Goal: Navigation & Orientation: Find specific page/section

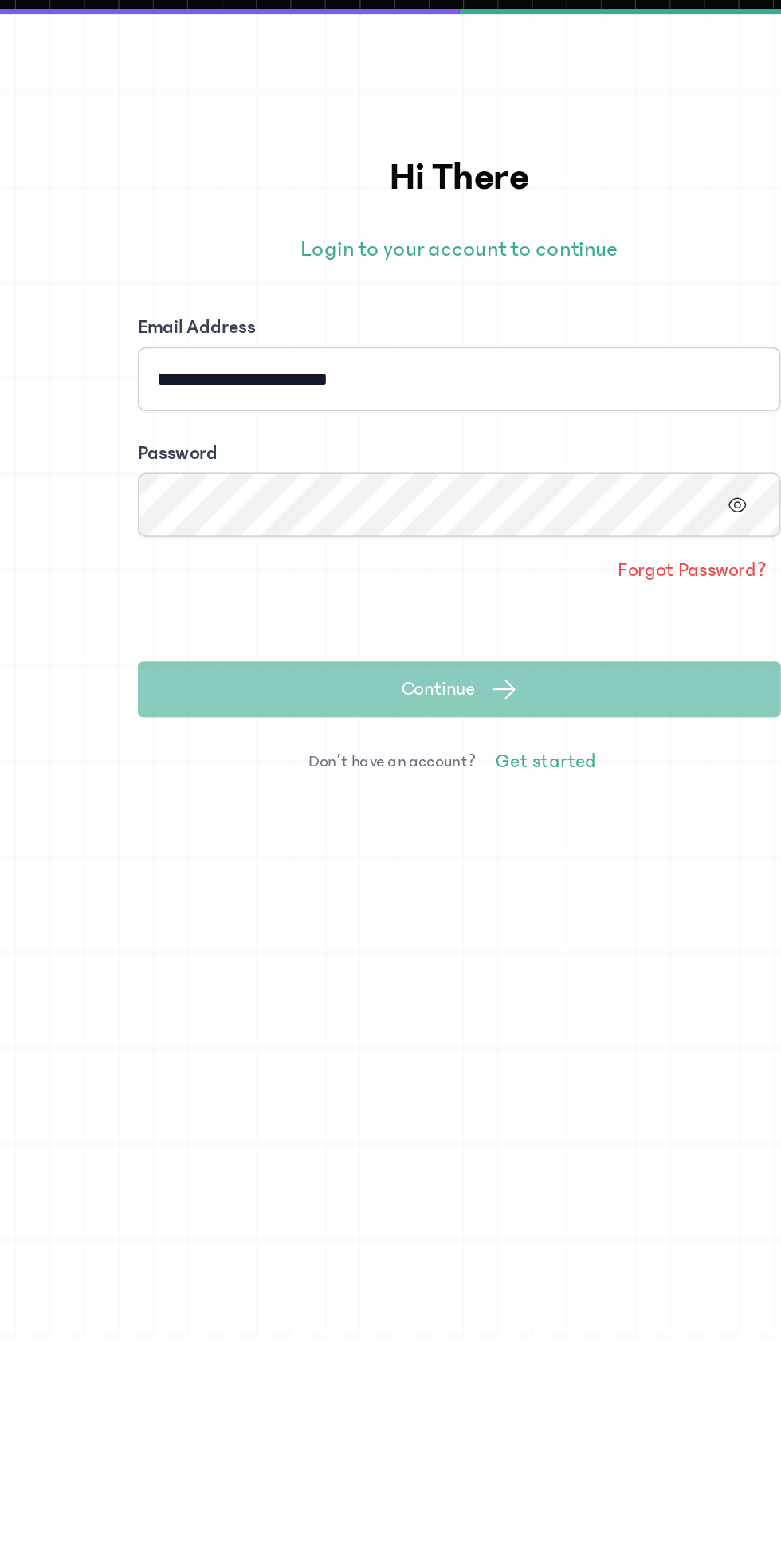
click at [279, 285] on input "**********" at bounding box center [390, 287] width 367 height 37
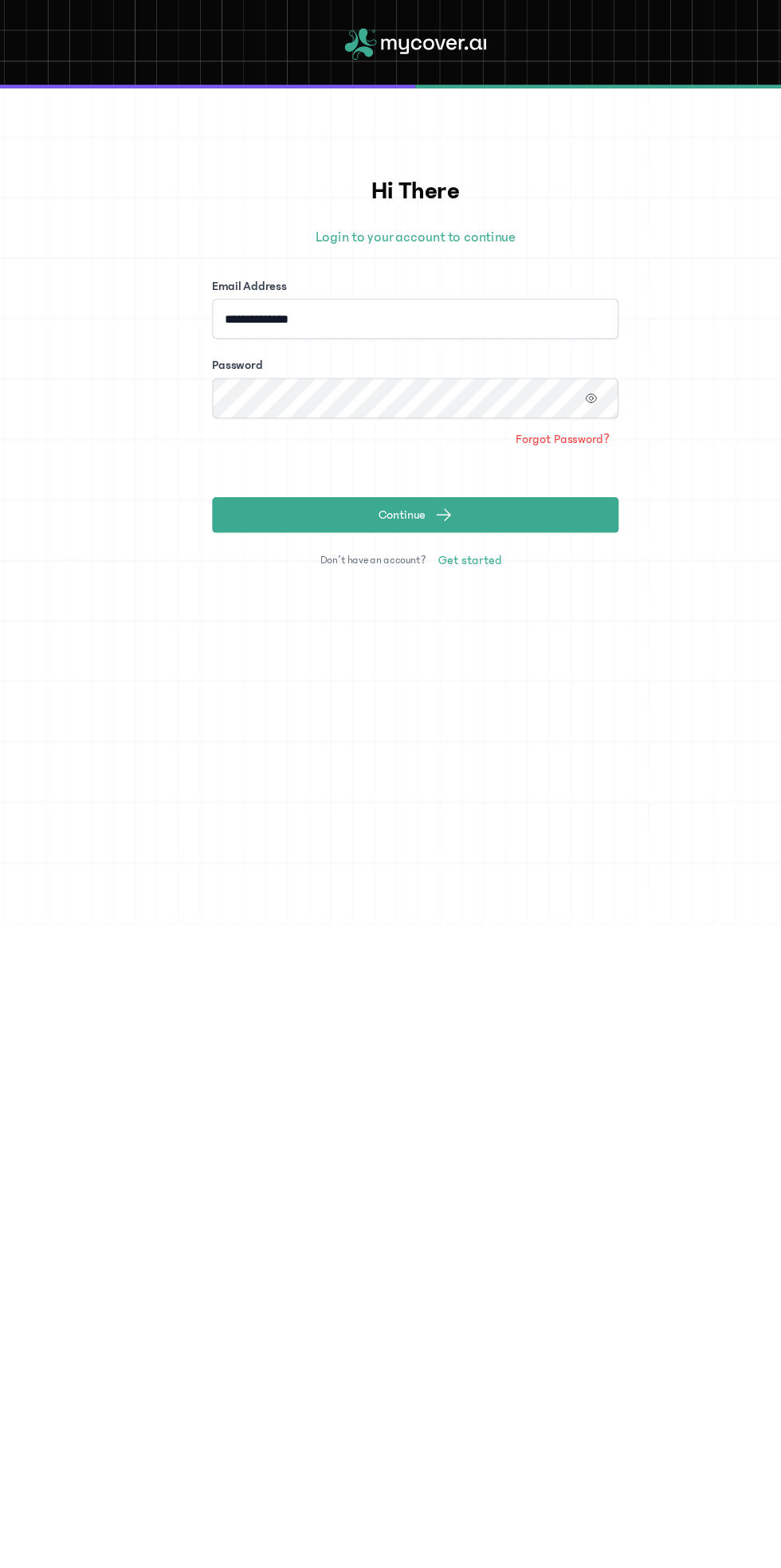
click at [568, 364] on span at bounding box center [549, 359] width 49 height 37
click at [546, 359] on icon "button" at bounding box center [550, 360] width 12 height 12
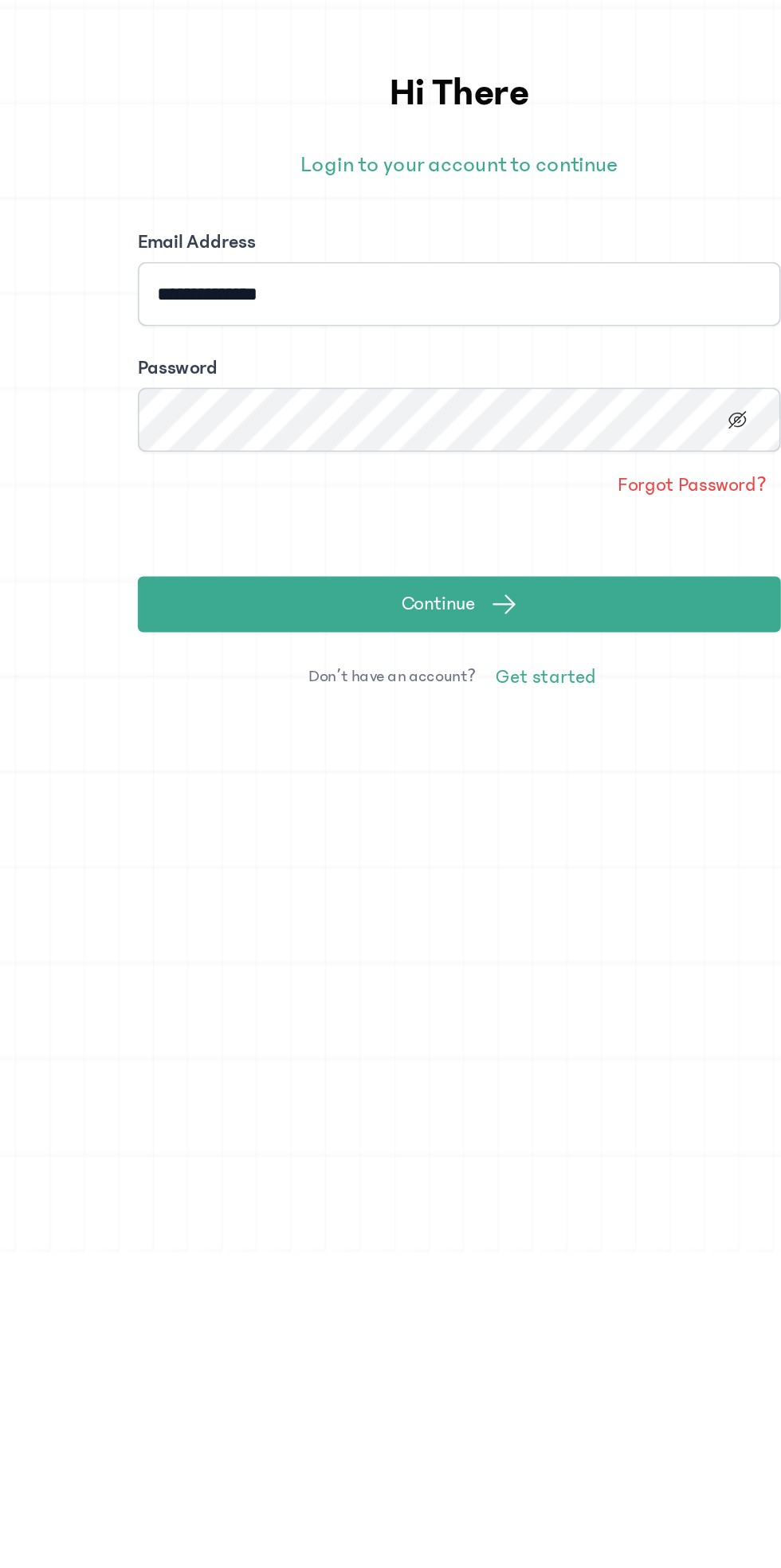
click at [408, 463] on span "submit" at bounding box center [416, 464] width 15 height 15
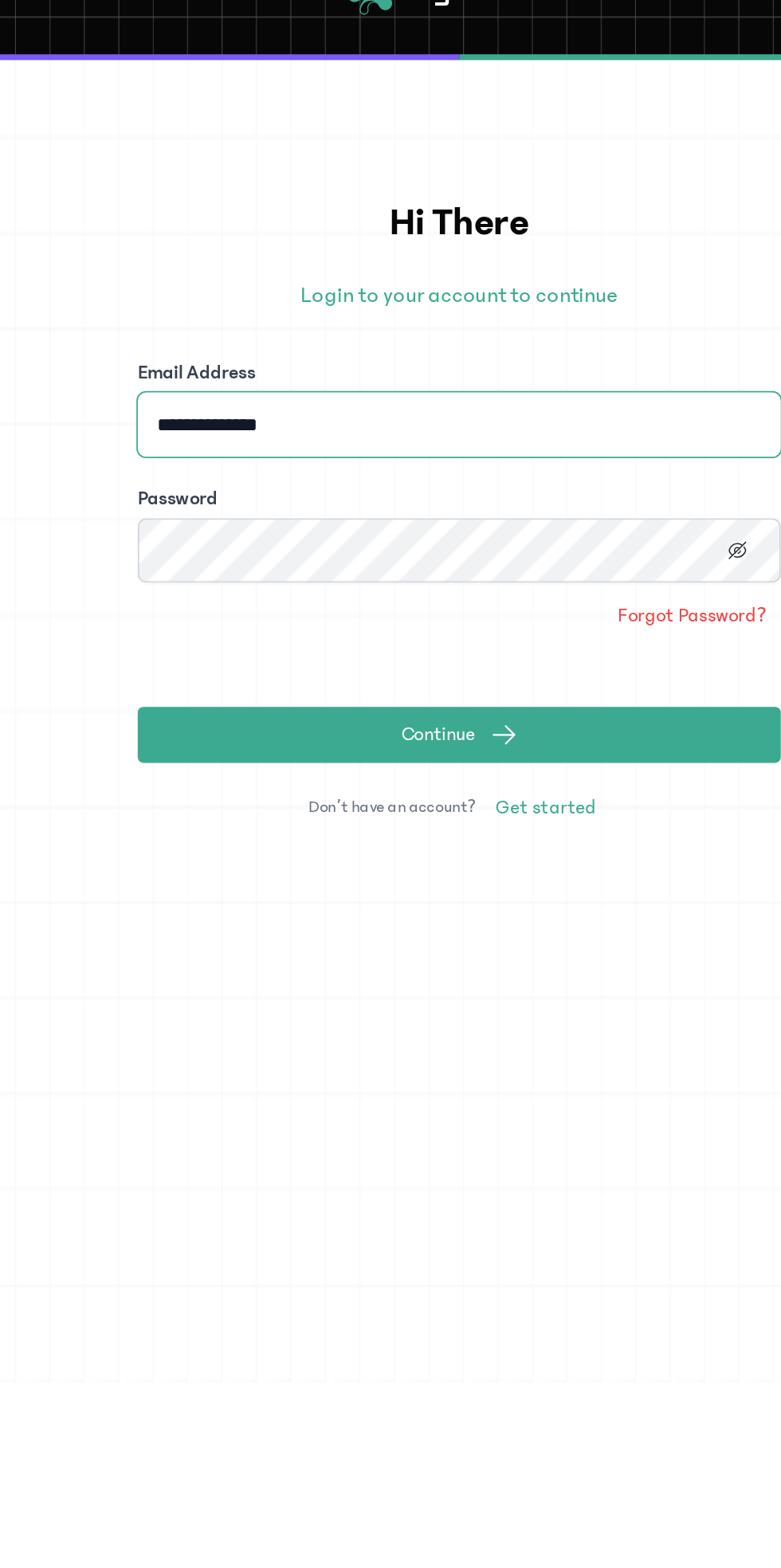
paste input "**********"
type input "**********"
click at [408, 459] on span "submit" at bounding box center [416, 464] width 15 height 15
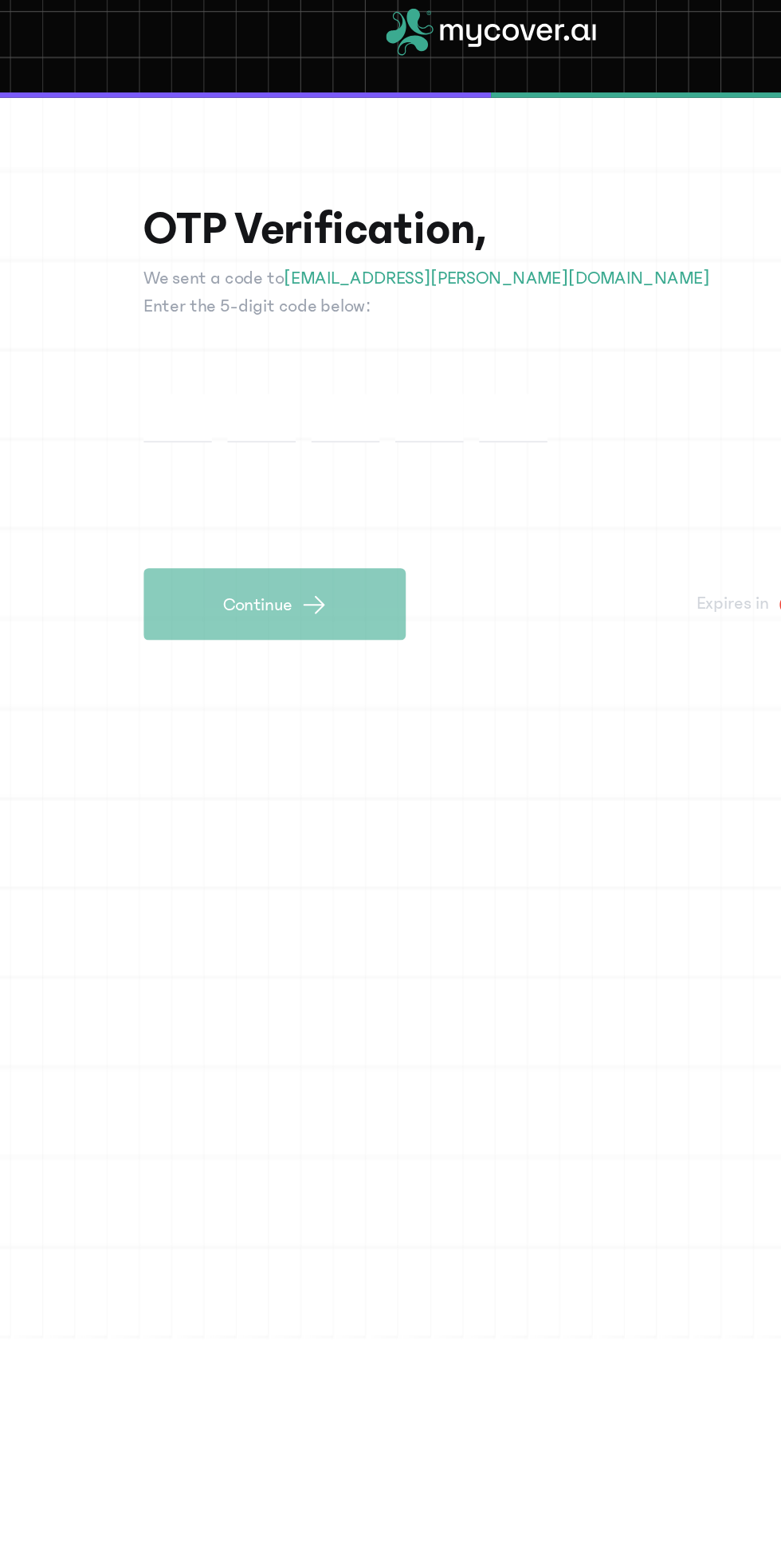
click at [235, 272] on input "text" at bounding box center [251, 274] width 42 height 29
click at [195, 274] on input "text" at bounding box center [199, 274] width 42 height 29
type input "*"
click at [250, 275] on input "text" at bounding box center [251, 274] width 42 height 29
type input "*"
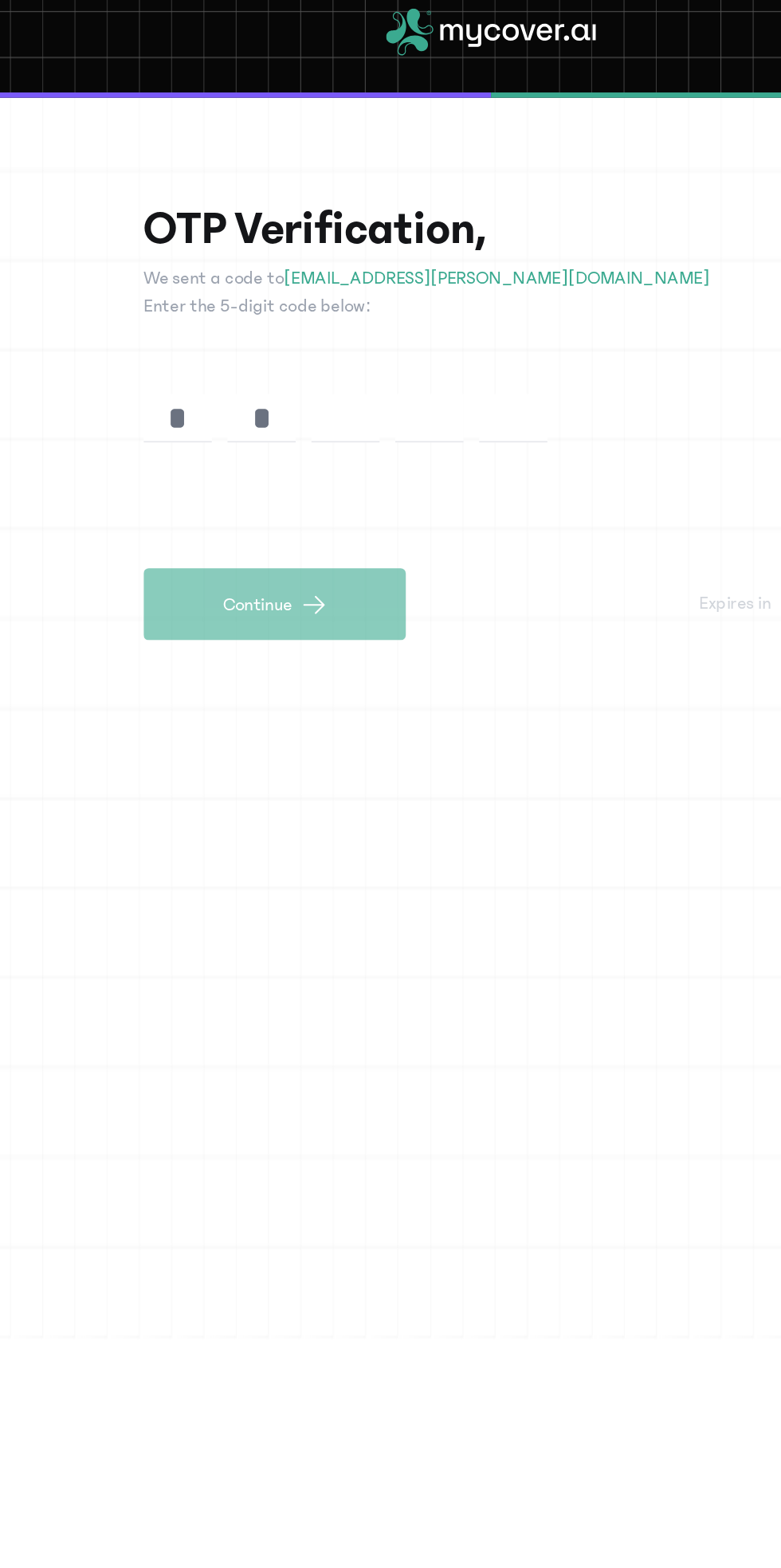
type input "*"
click at [354, 273] on input "text" at bounding box center [352, 274] width 42 height 29
type input "*"
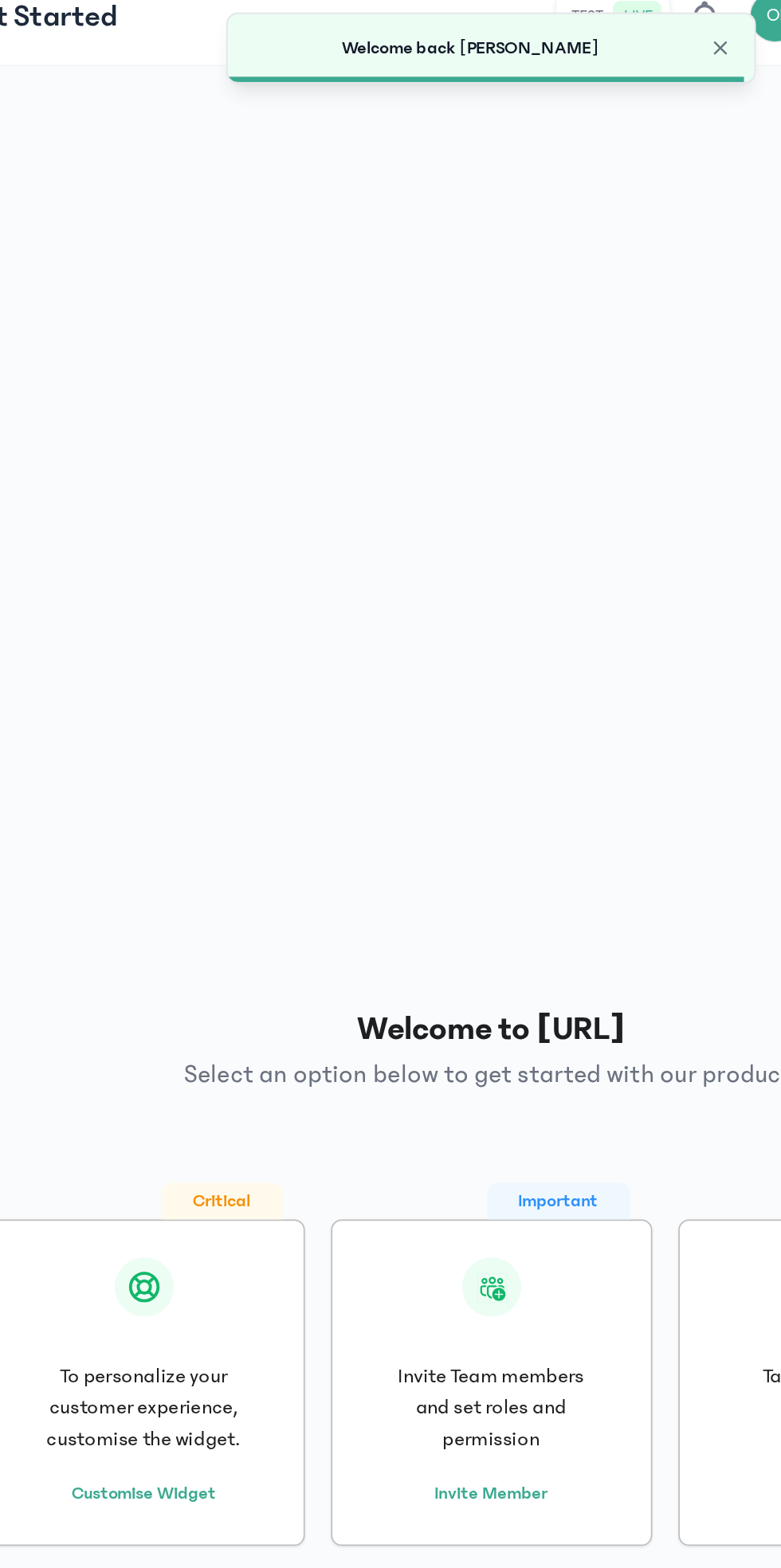
click at [155, 475] on div "Welcome to [URL] Select an option below to get started with our product. Critic…" at bounding box center [390, 795] width 717 height 1443
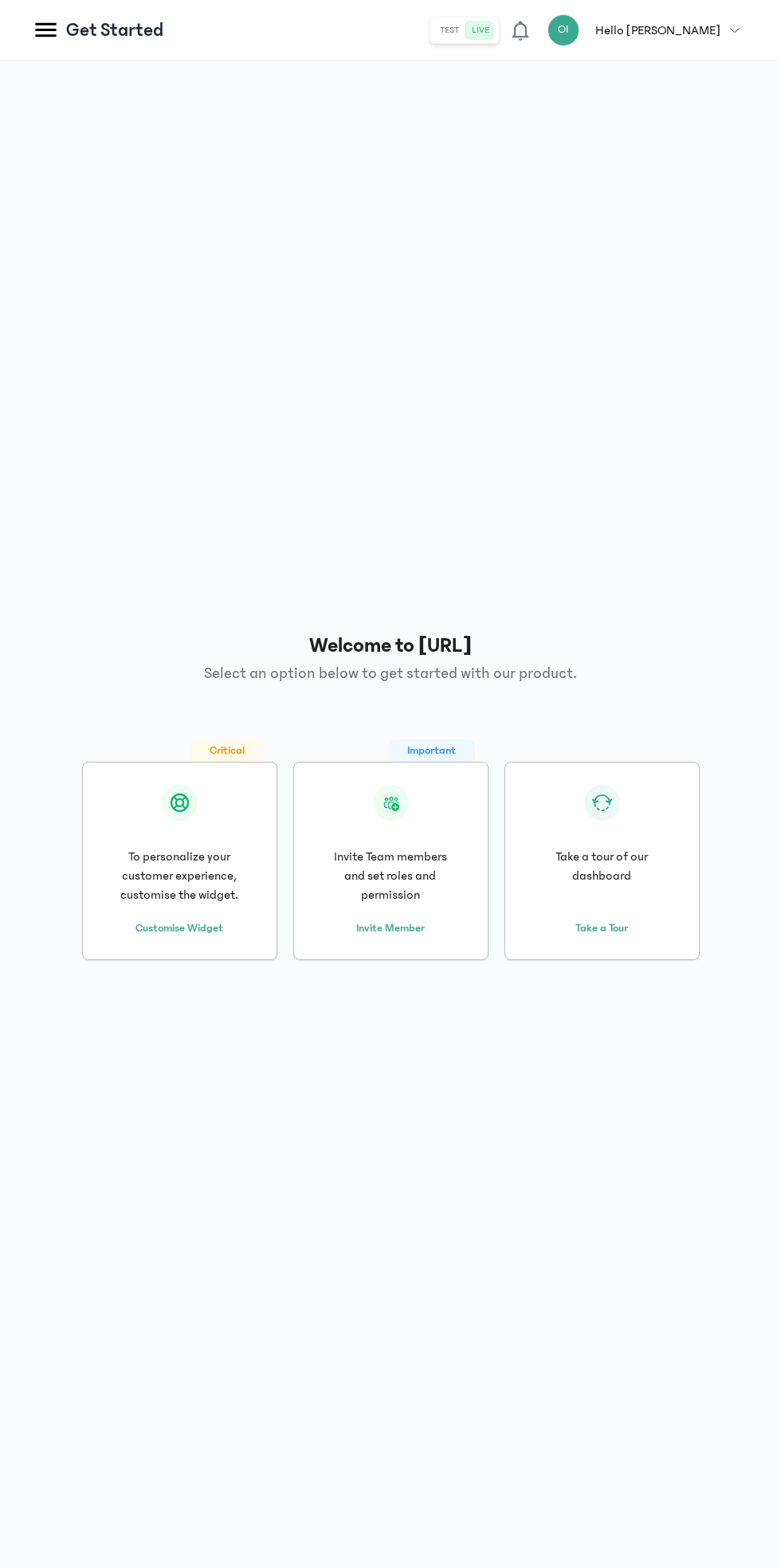
click at [54, 30] on icon at bounding box center [45, 30] width 20 height 15
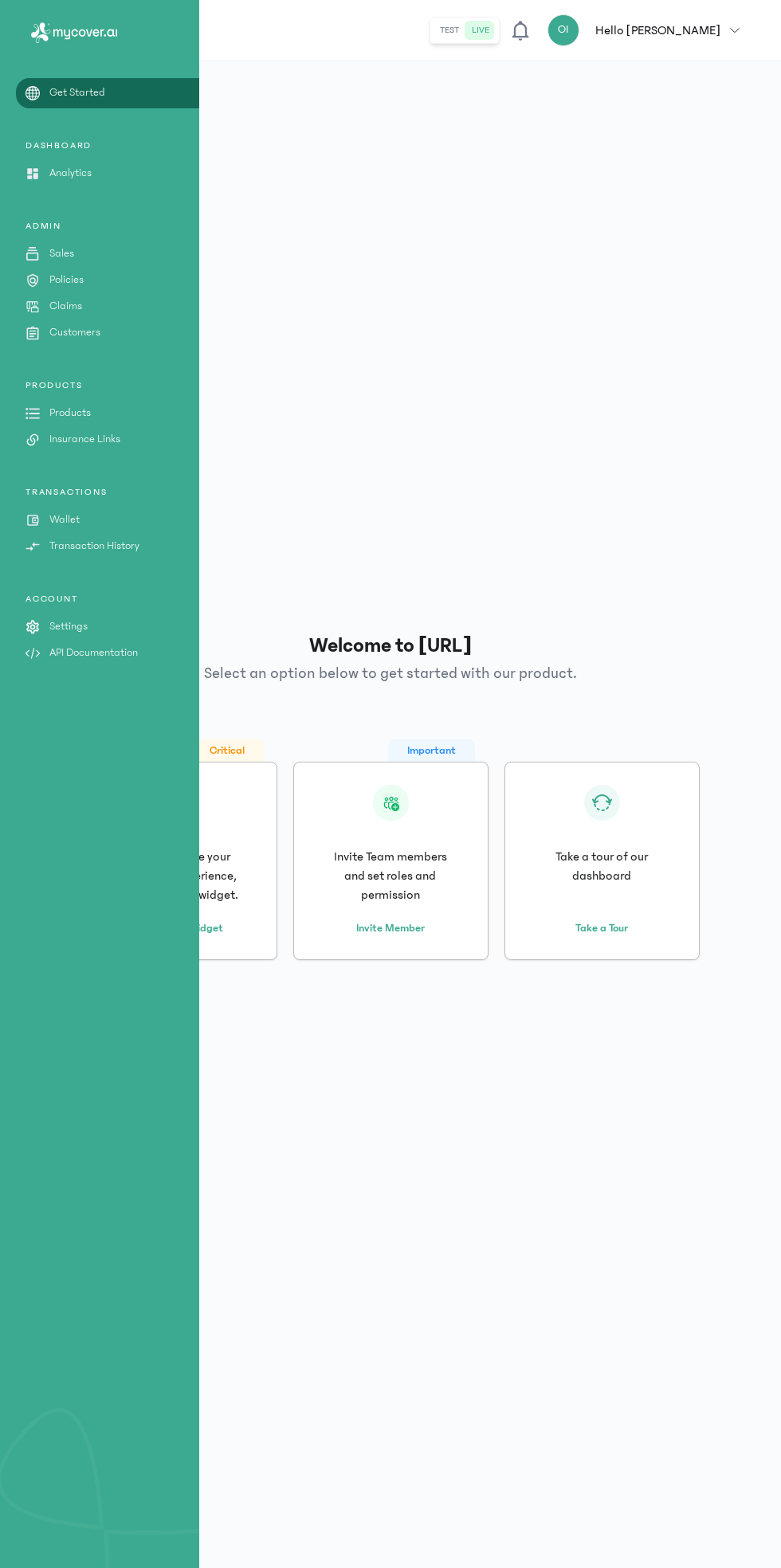
click at [84, 255] on link "Sales" at bounding box center [100, 253] width 199 height 16
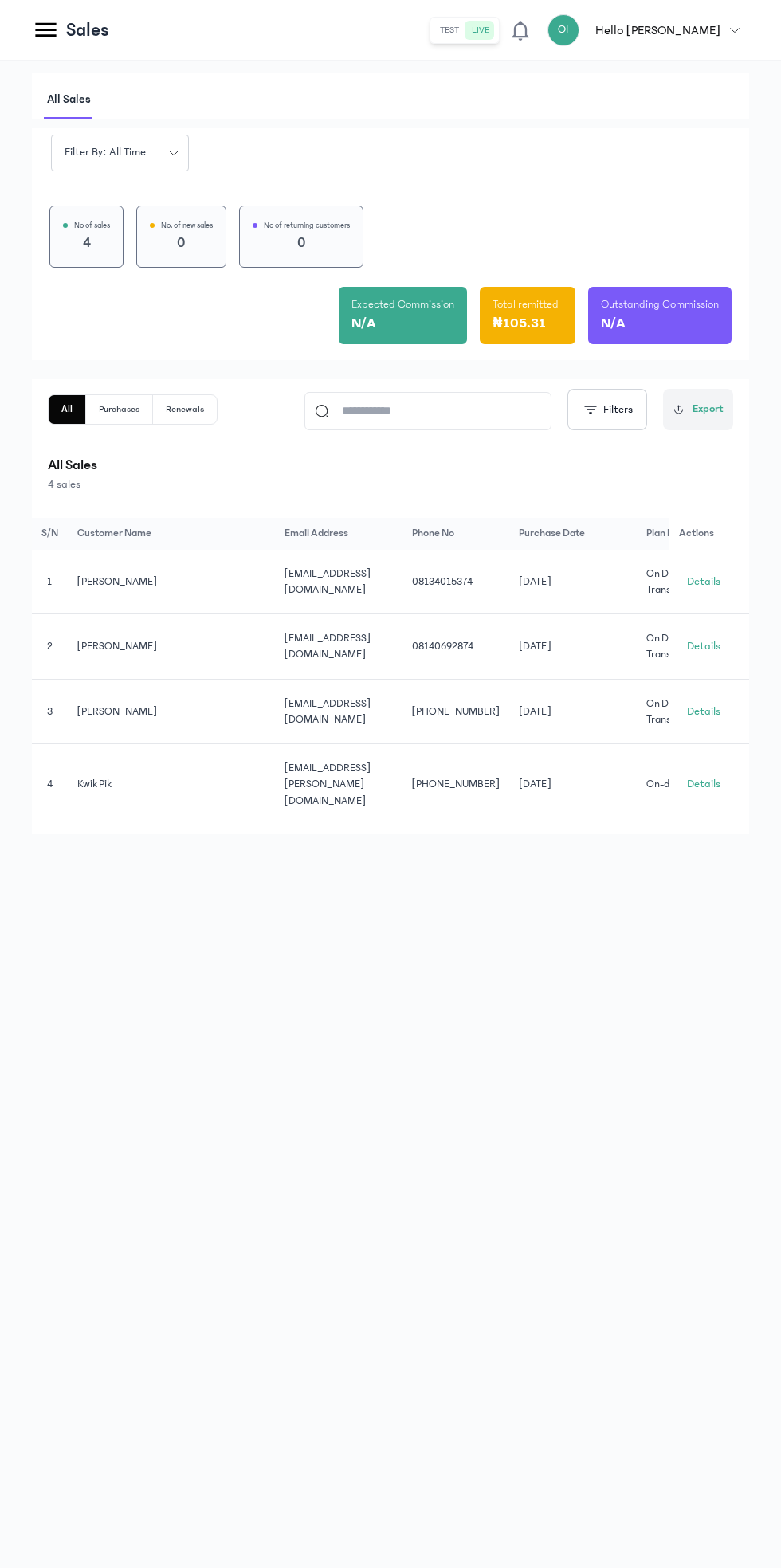
click at [45, 29] on icon at bounding box center [45, 30] width 20 height 15
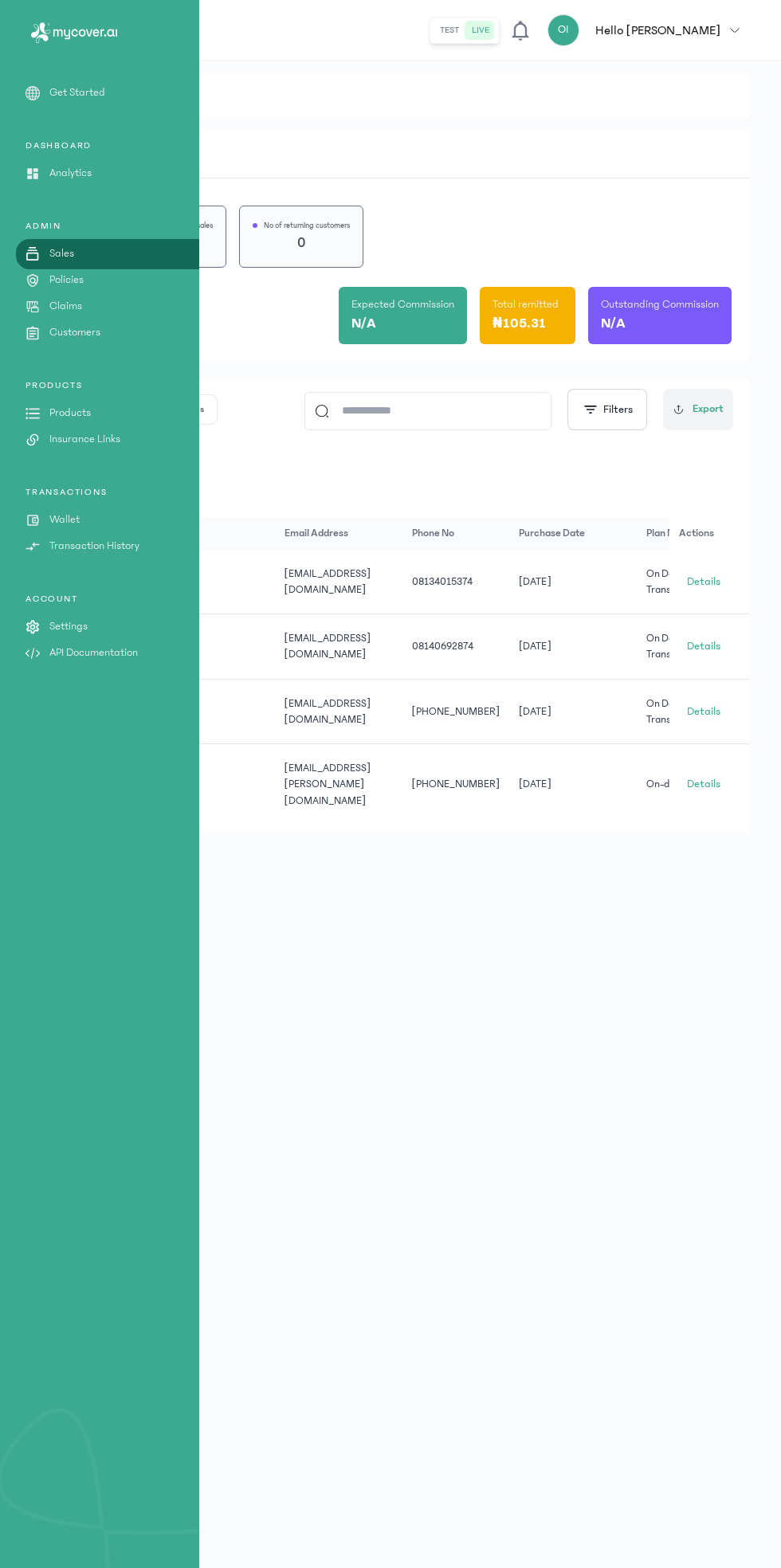
click at [115, 174] on link "Analytics" at bounding box center [100, 172] width 199 height 16
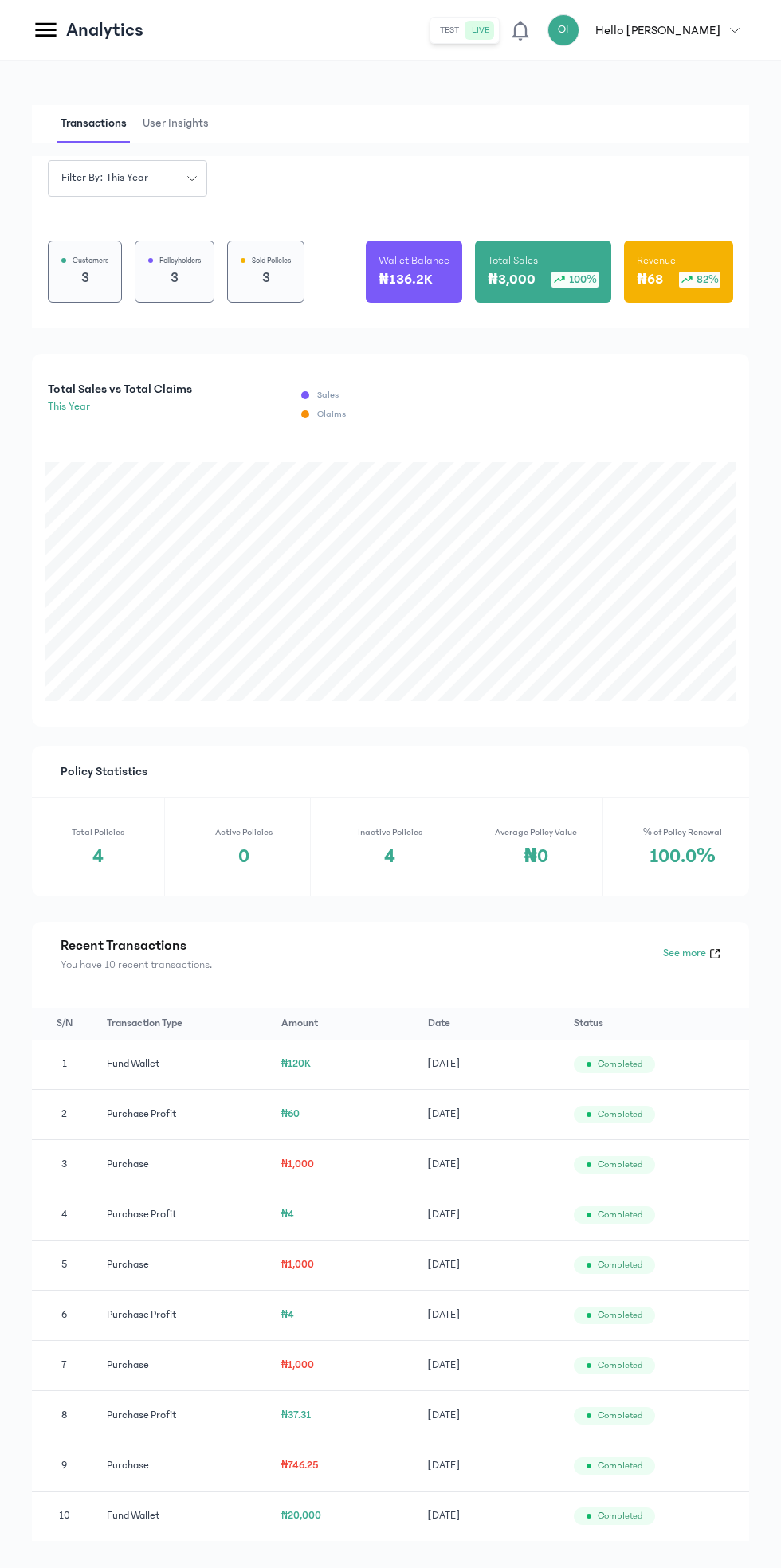
click at [426, 287] on p "₦136.2K" at bounding box center [405, 280] width 53 height 22
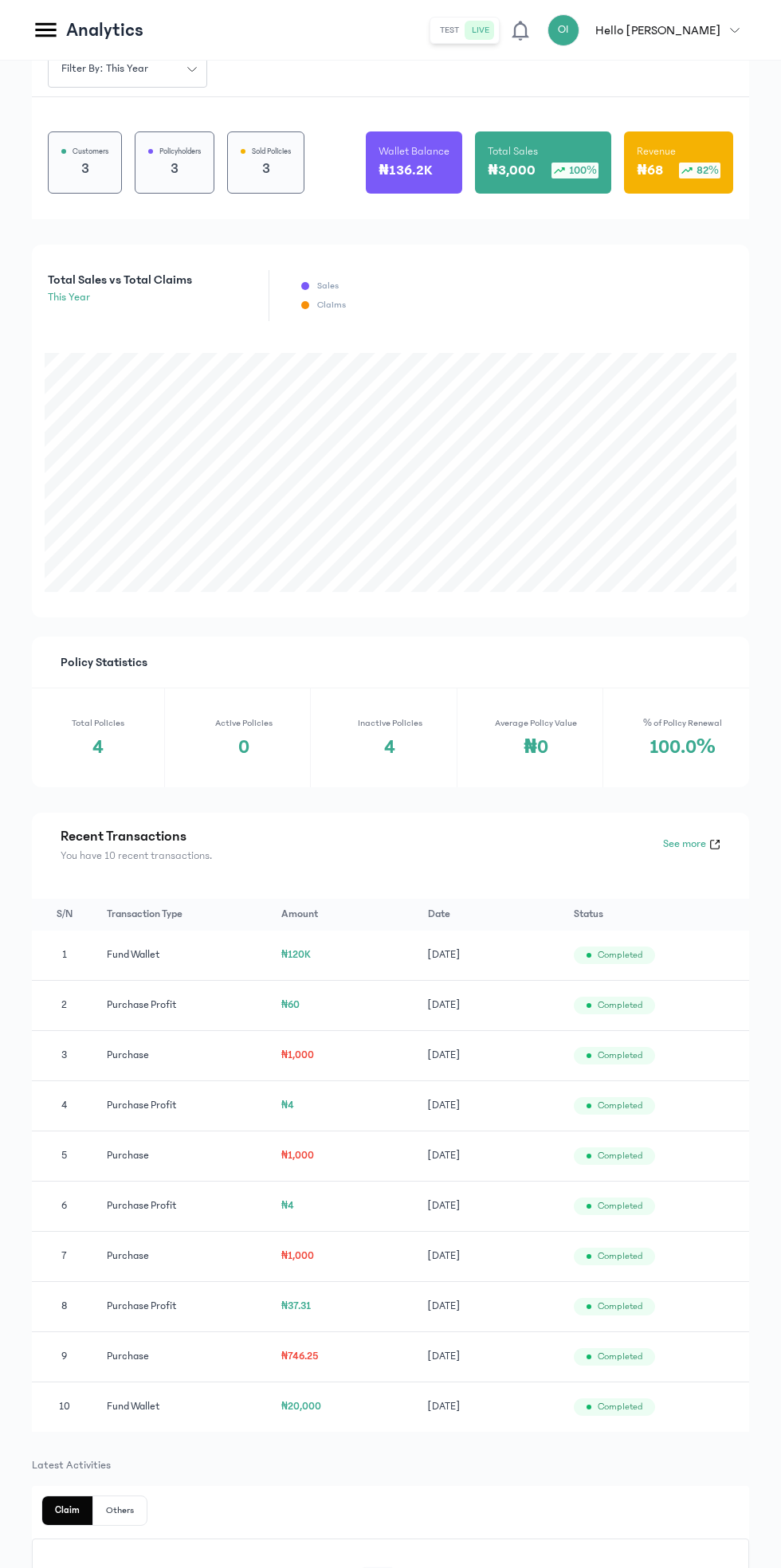
scroll to position [119, 0]
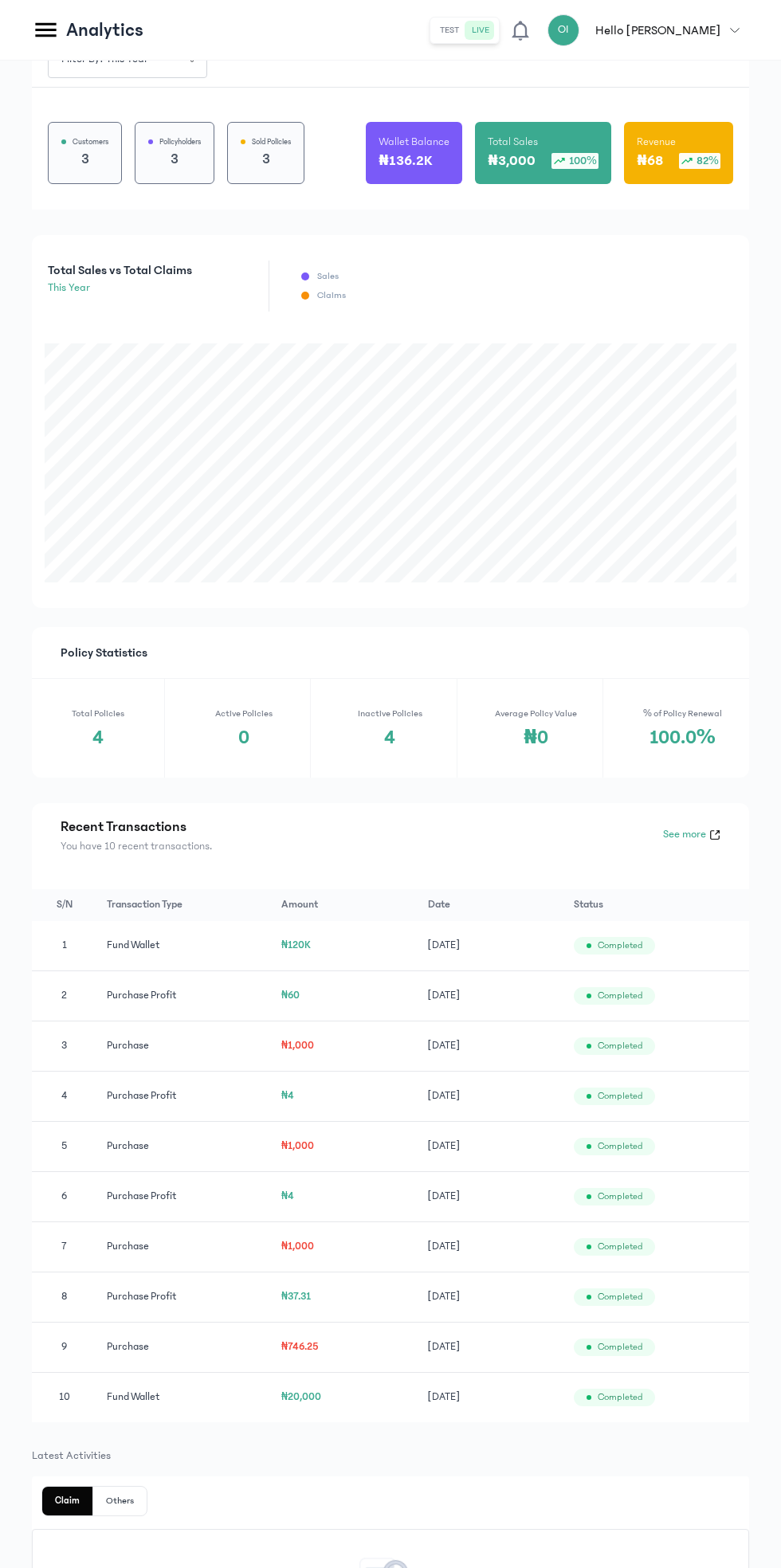
click at [151, 935] on td "fund wallet" at bounding box center [184, 946] width 174 height 50
click at [188, 944] on td "fund wallet" at bounding box center [184, 946] width 174 height 50
click at [625, 939] on span "Completed" at bounding box center [620, 945] width 45 height 13
click at [636, 1062] on td "Completed" at bounding box center [656, 1046] width 185 height 50
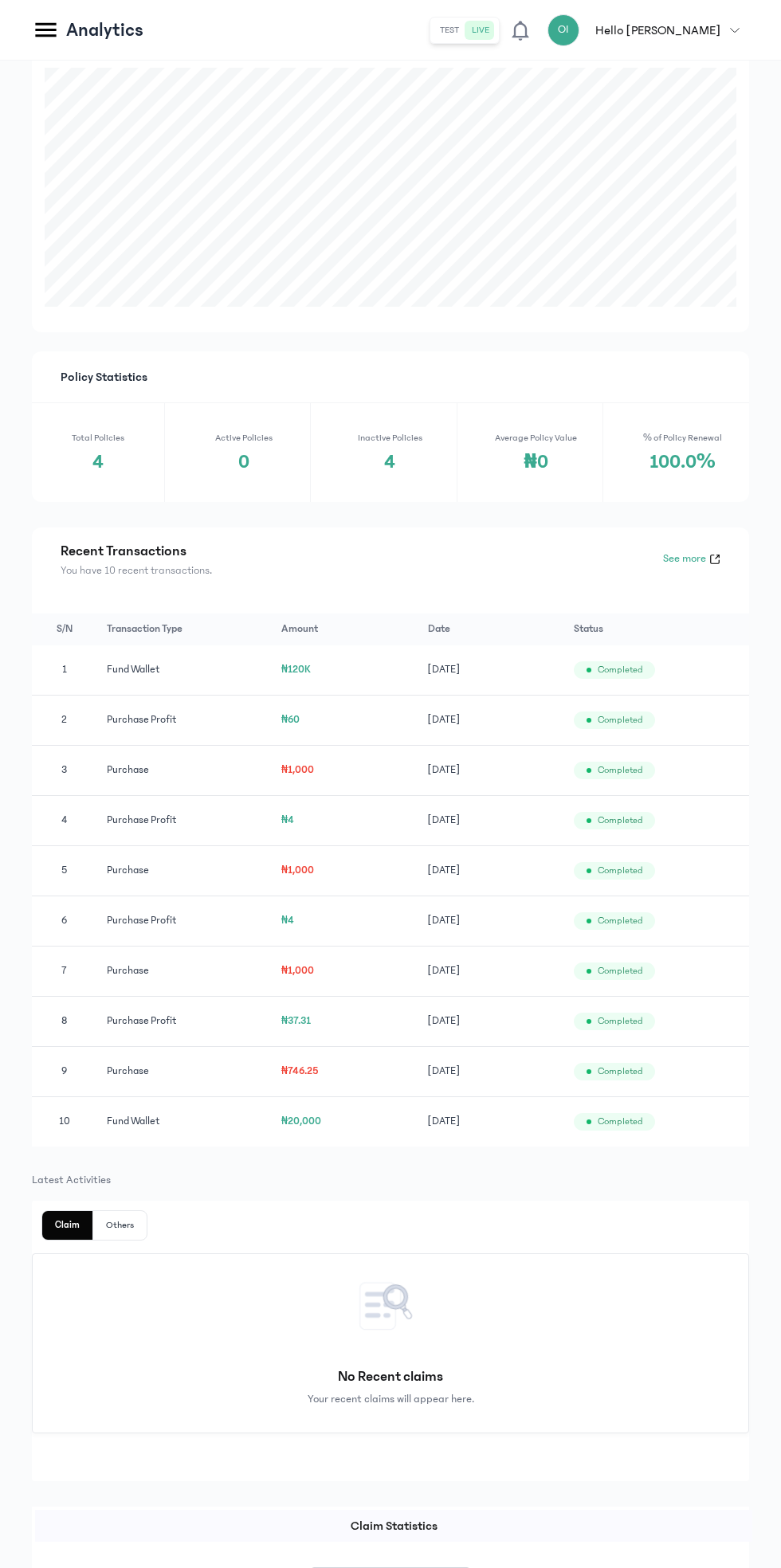
scroll to position [398, 0]
